Goal: Task Accomplishment & Management: Complete application form

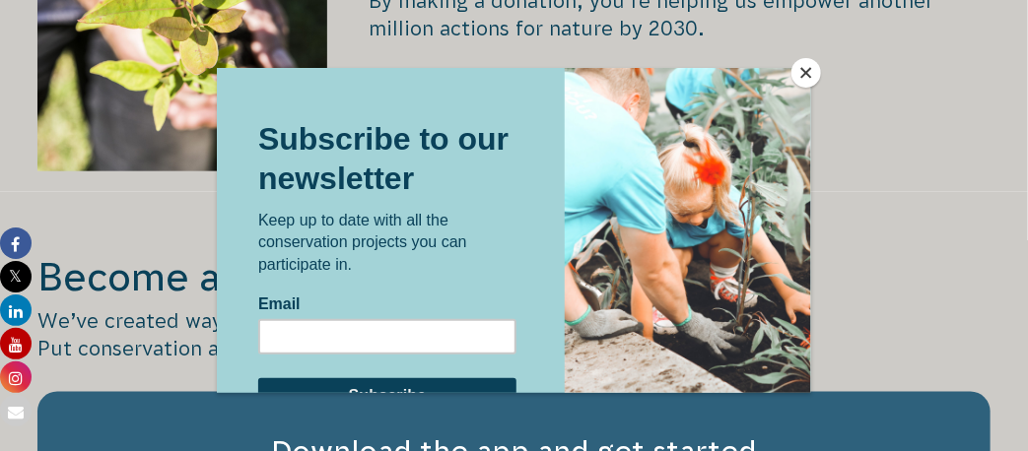
scroll to position [3056, 0]
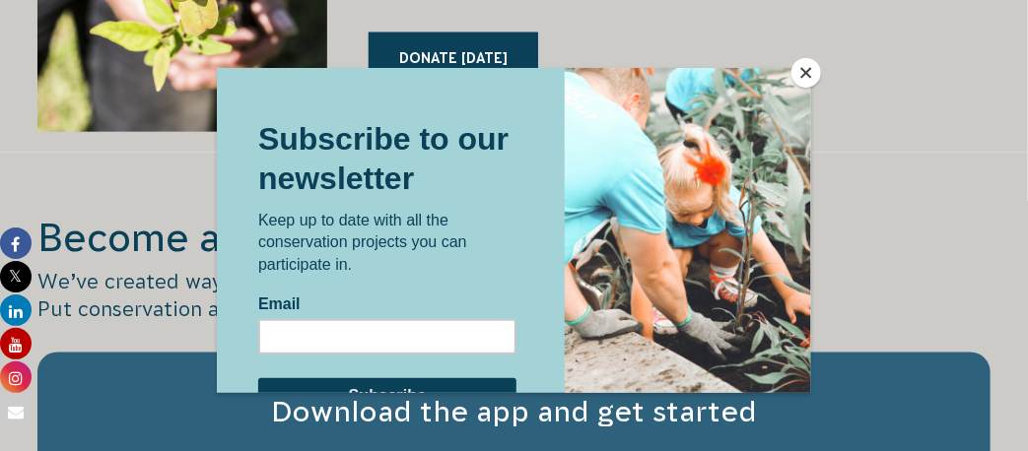
click at [802, 66] on button "Close" at bounding box center [807, 73] width 30 height 30
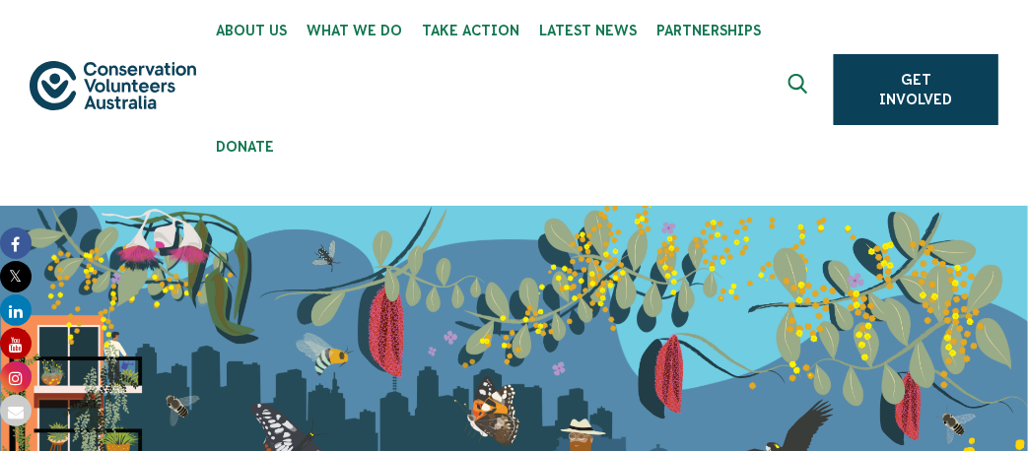
scroll to position [0, 0]
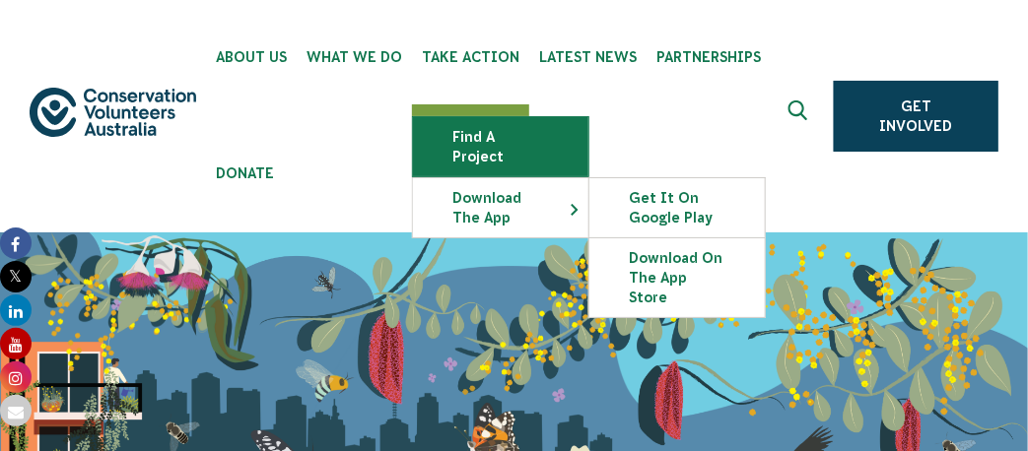
click at [488, 137] on link "Find a project" at bounding box center [500, 146] width 175 height 59
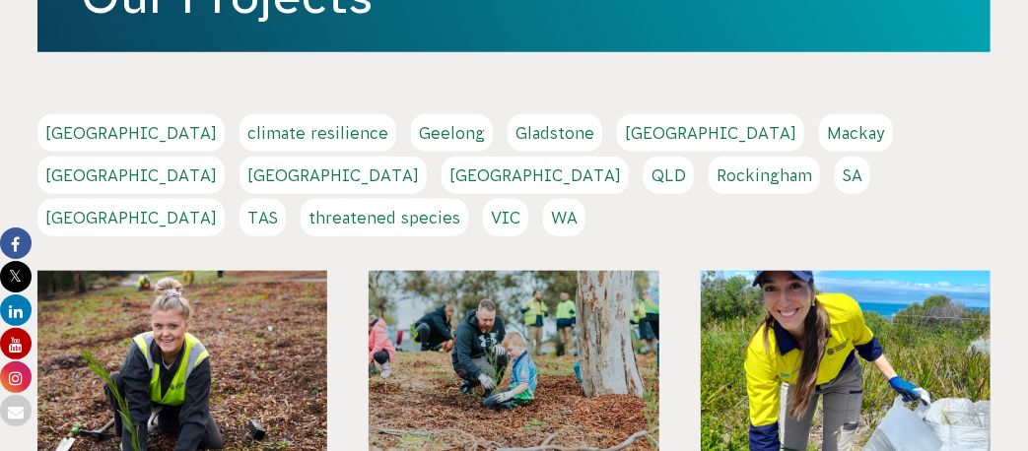
scroll to position [591, 0]
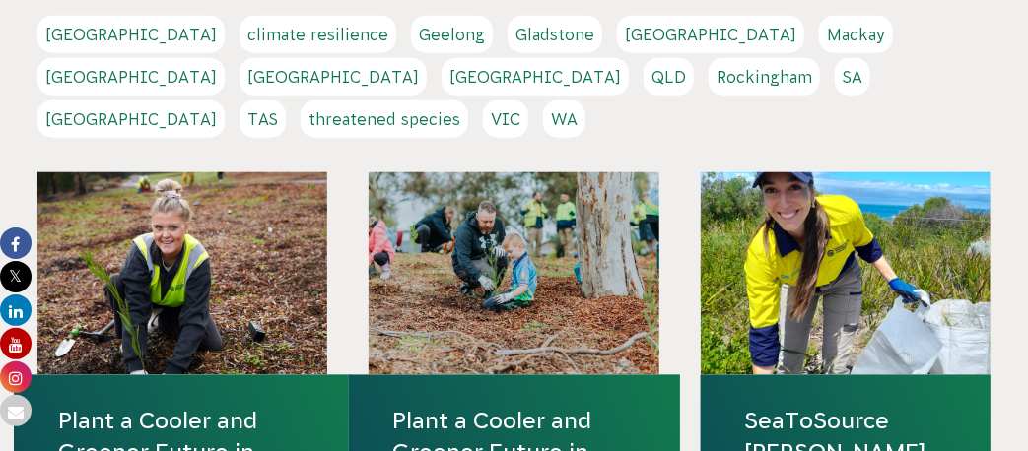
click at [427, 58] on link "[GEOGRAPHIC_DATA]" at bounding box center [333, 76] width 187 height 37
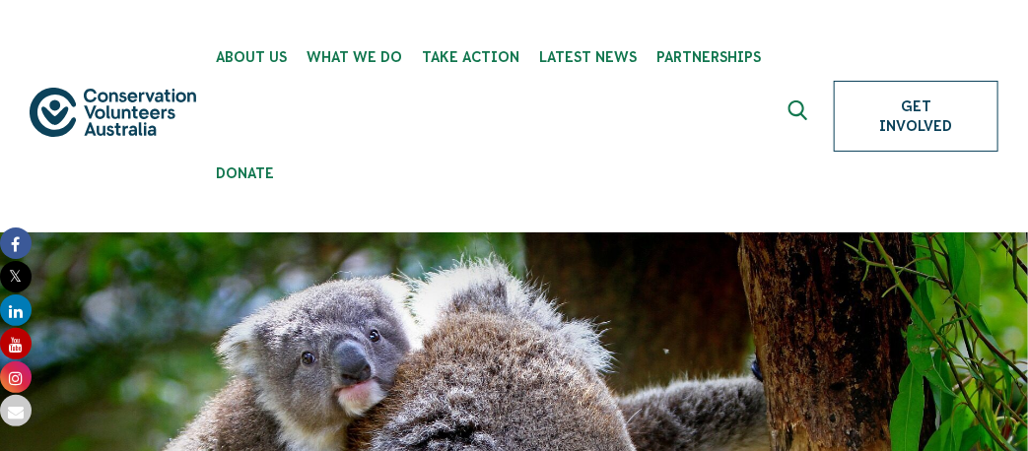
click at [895, 117] on link "Get Involved" at bounding box center [916, 116] width 165 height 71
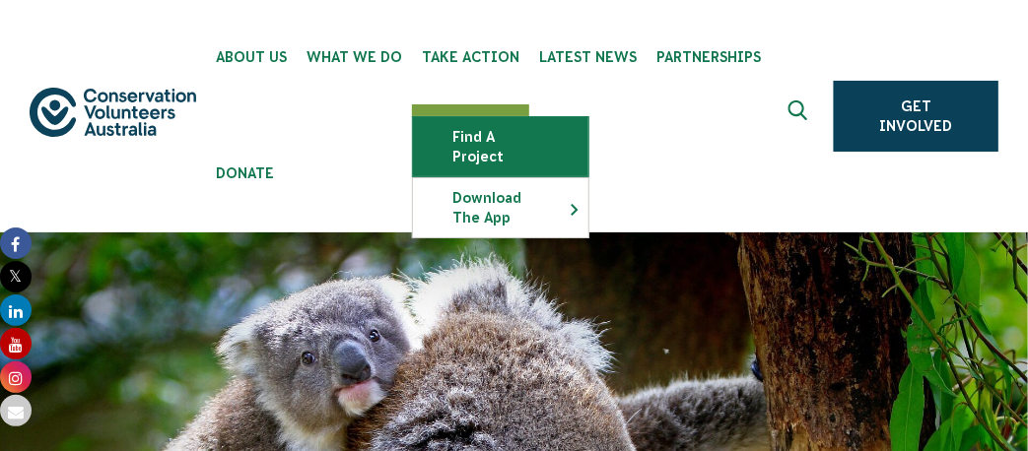
click at [502, 135] on link "Find a project" at bounding box center [500, 146] width 175 height 59
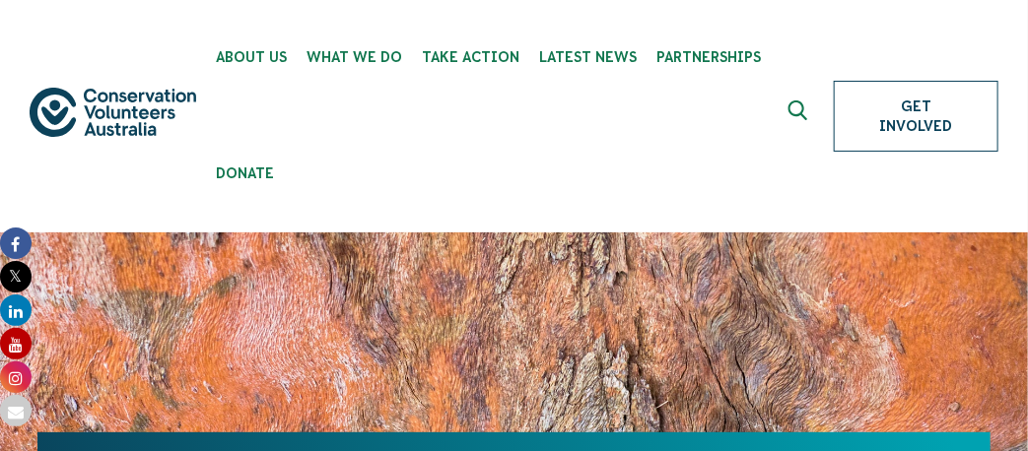
click at [924, 108] on link "Get Involved" at bounding box center [916, 116] width 165 height 71
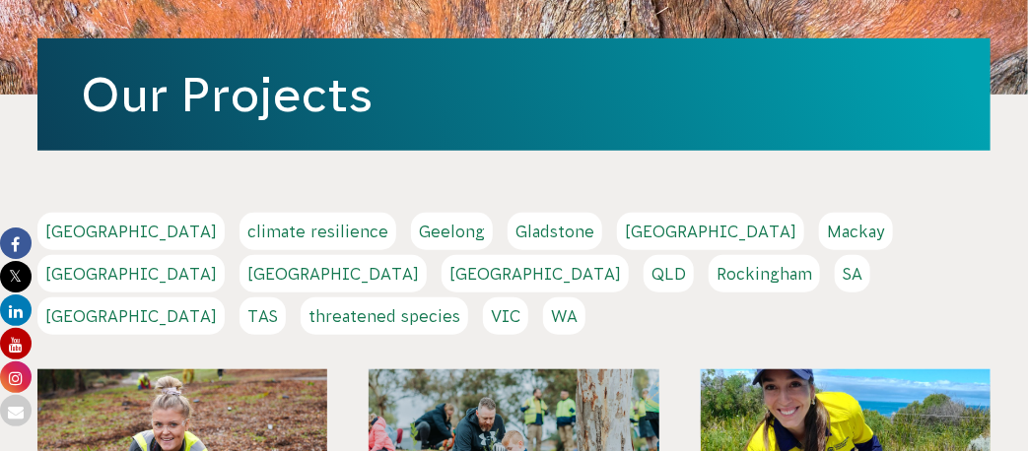
scroll to position [493, 0]
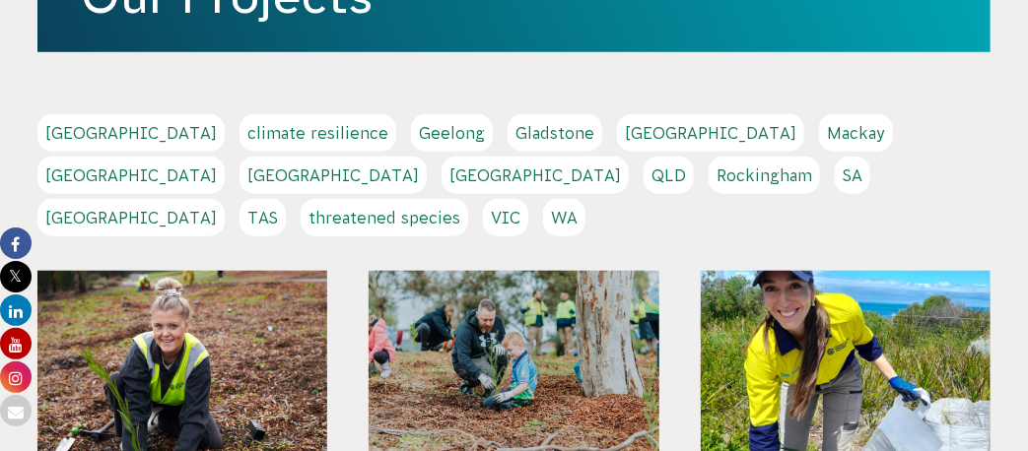
click at [427, 157] on link "[GEOGRAPHIC_DATA]" at bounding box center [333, 175] width 187 height 37
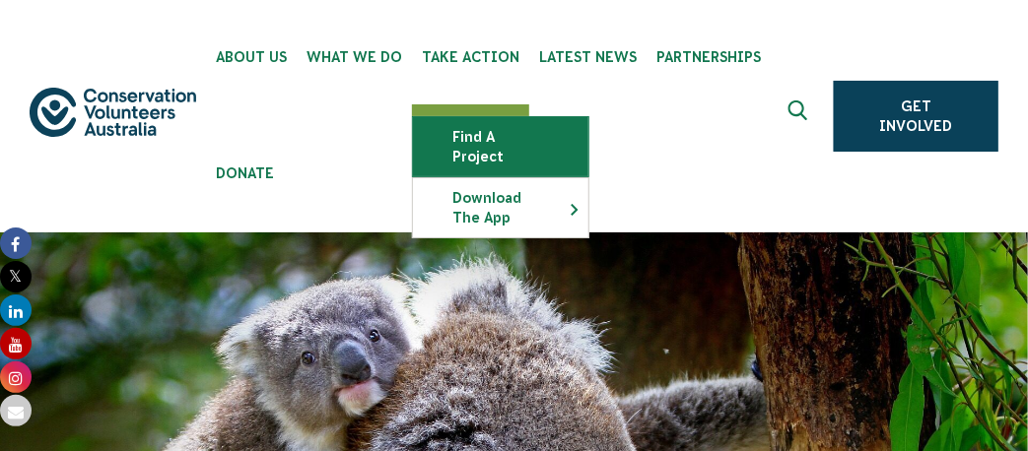
click at [505, 125] on link "Find a project" at bounding box center [500, 146] width 175 height 59
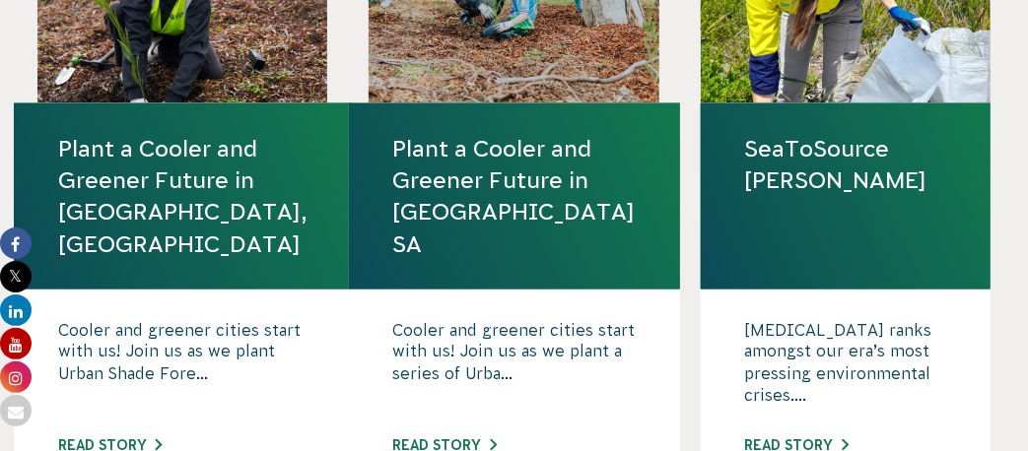
scroll to position [591, 0]
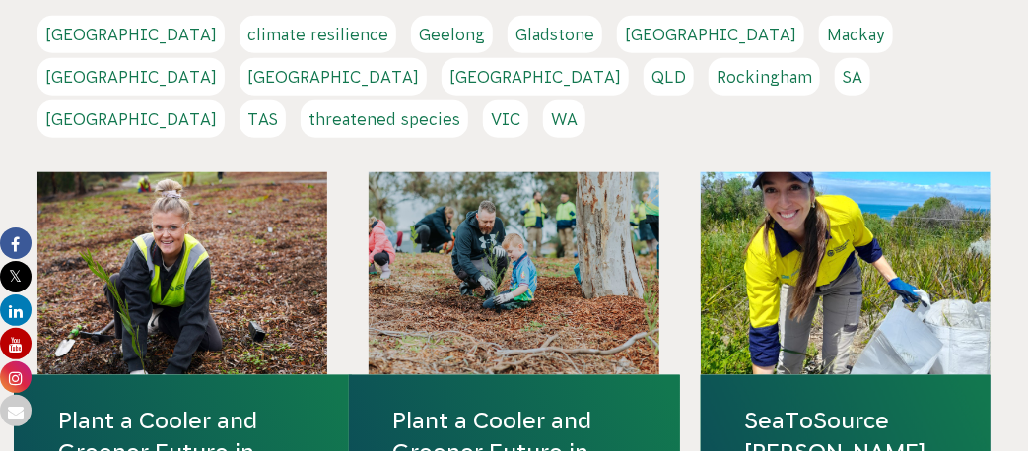
click at [427, 58] on link "[GEOGRAPHIC_DATA]" at bounding box center [333, 76] width 187 height 37
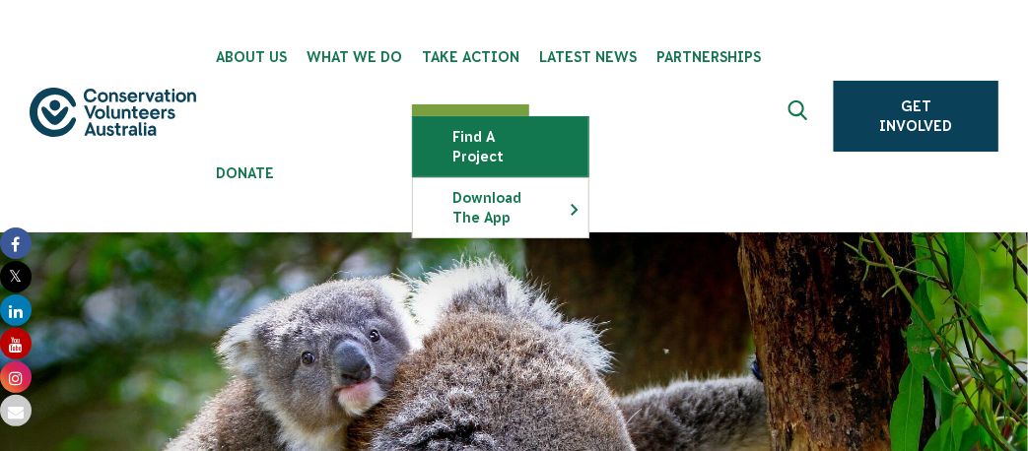
click at [514, 137] on link "Find a project" at bounding box center [500, 146] width 175 height 59
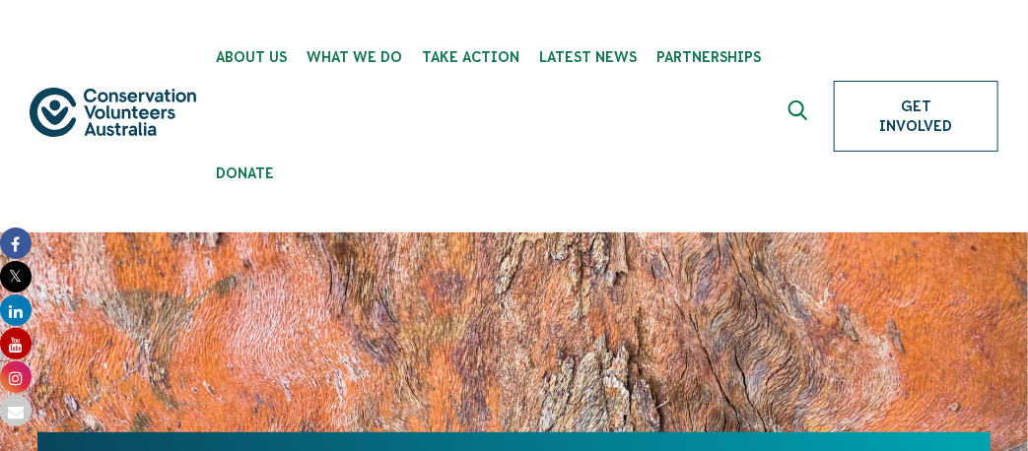
click at [867, 119] on link "Get Involved" at bounding box center [916, 116] width 165 height 71
